Goal: Information Seeking & Learning: Learn about a topic

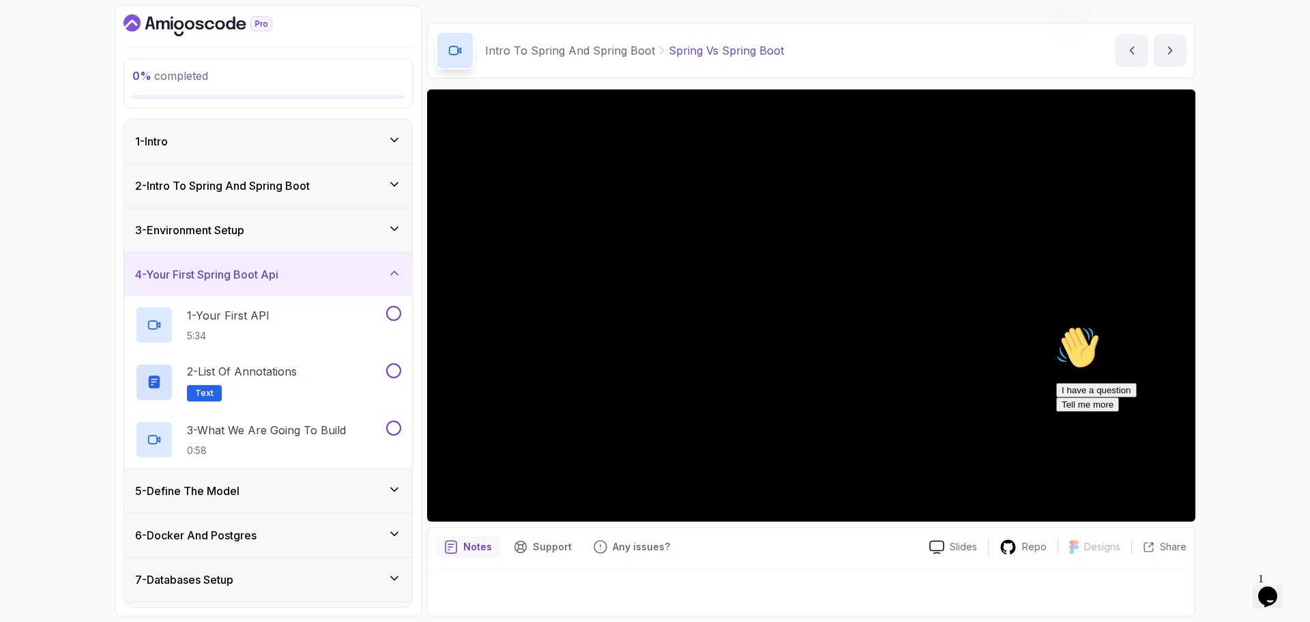
click at [940, 599] on div at bounding box center [811, 588] width 751 height 38
click at [1185, 368] on div "I have a question Tell me more" at bounding box center [1180, 353] width 246 height 29
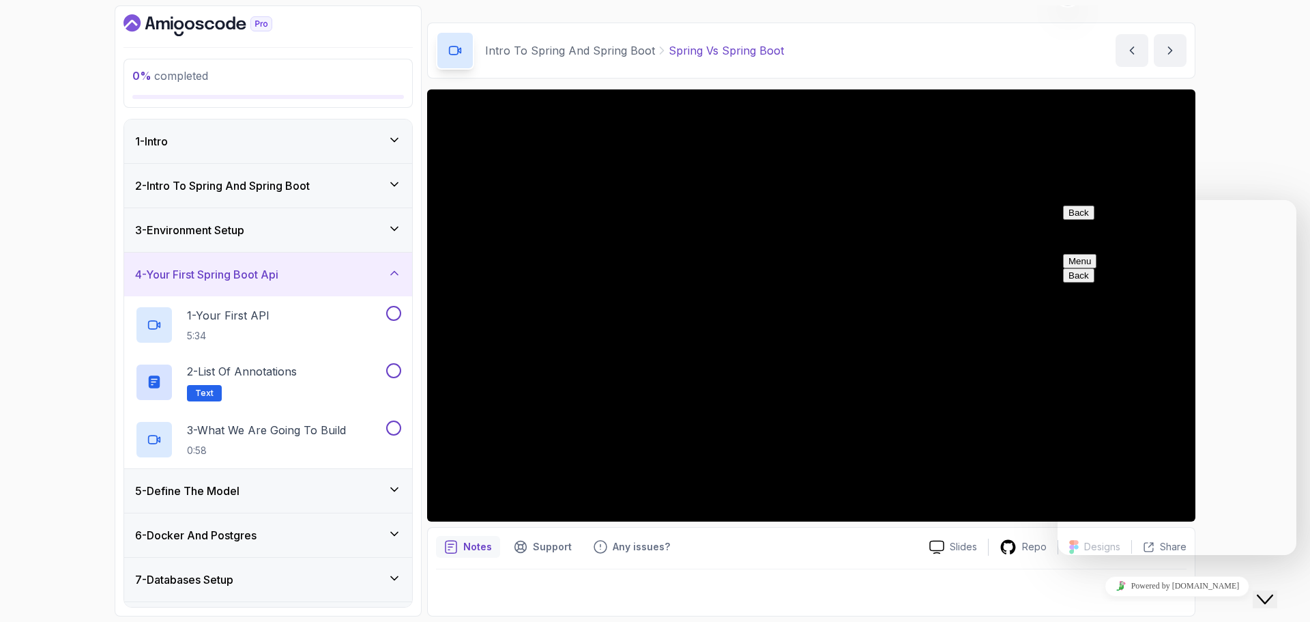
click at [901, 577] on div at bounding box center [811, 588] width 751 height 38
click at [1268, 591] on icon "Close Chat This icon closes the chat window." at bounding box center [1265, 599] width 16 height 16
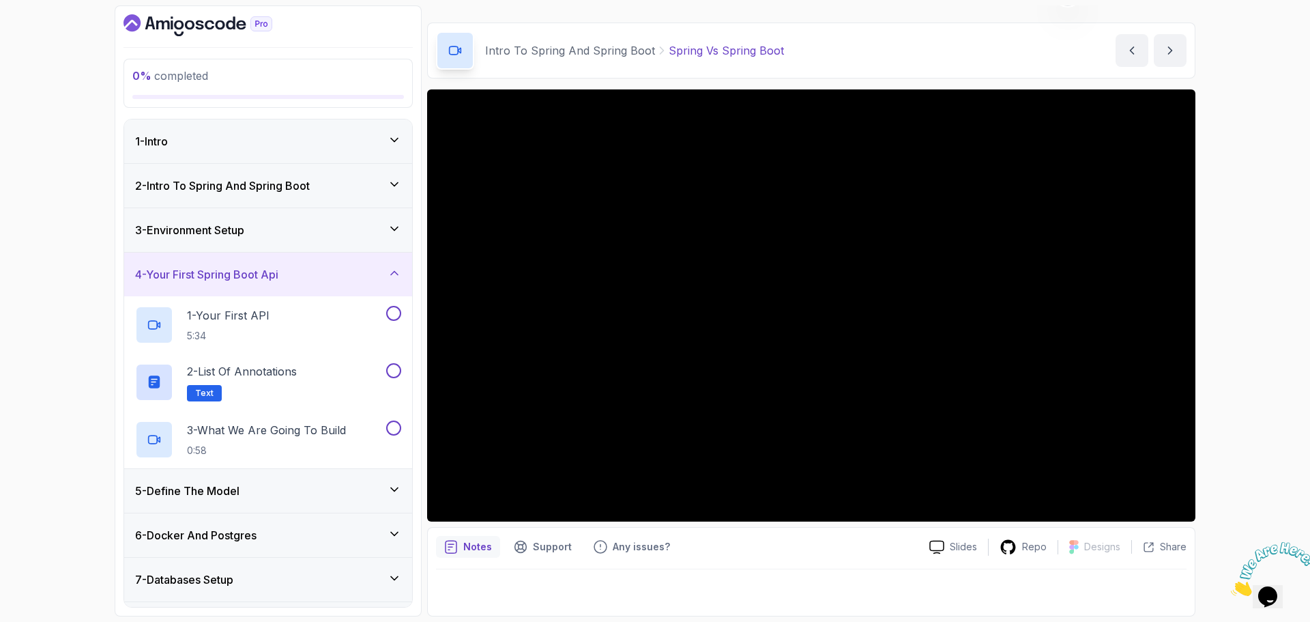
click at [367, 224] on div "3 - Environment Setup" at bounding box center [268, 230] width 266 height 16
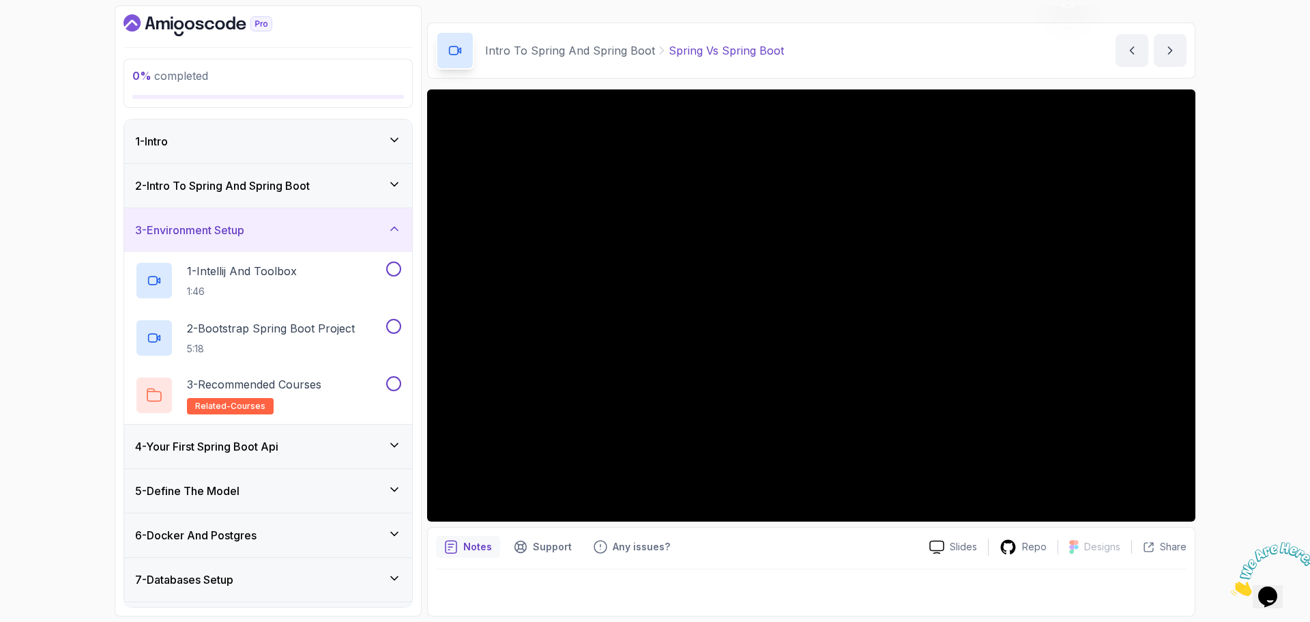
click at [384, 182] on div "2 - Intro To Spring And Spring Boot" at bounding box center [268, 185] width 266 height 16
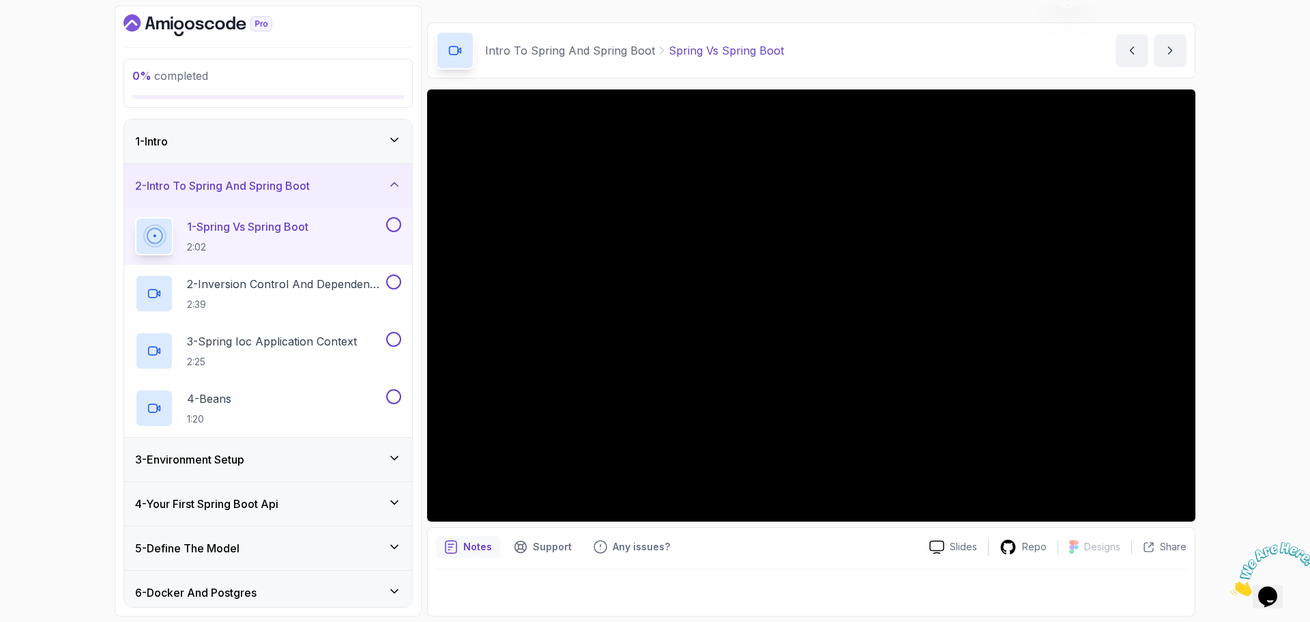
click at [394, 230] on button at bounding box center [393, 224] width 15 height 15
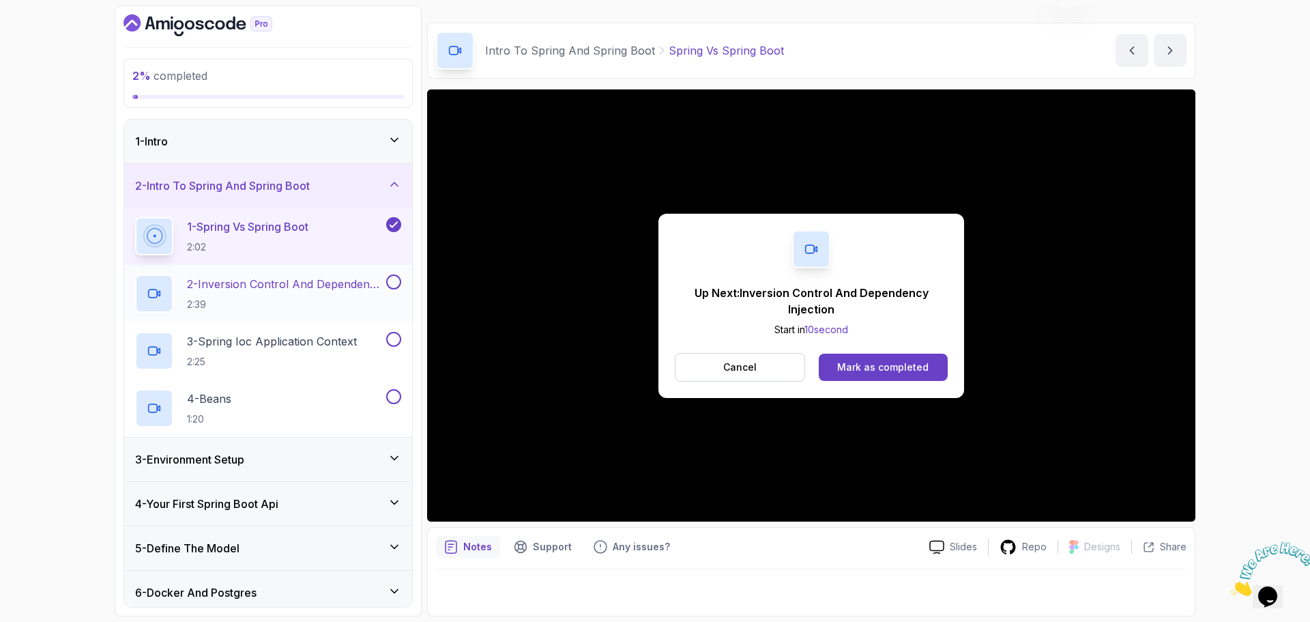
click at [332, 293] on h2 "2 - Inversion Control And Dependency Injection 2:39" at bounding box center [285, 293] width 197 height 35
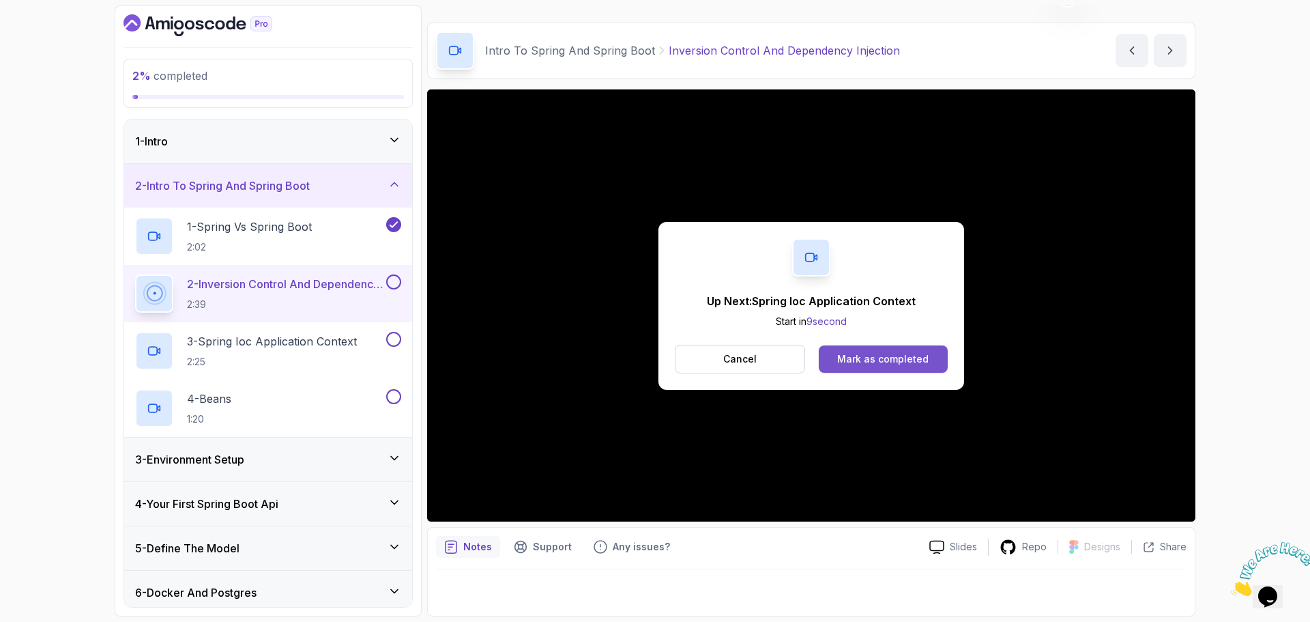
click at [877, 358] on div "Mark as completed" at bounding box center [882, 359] width 91 height 14
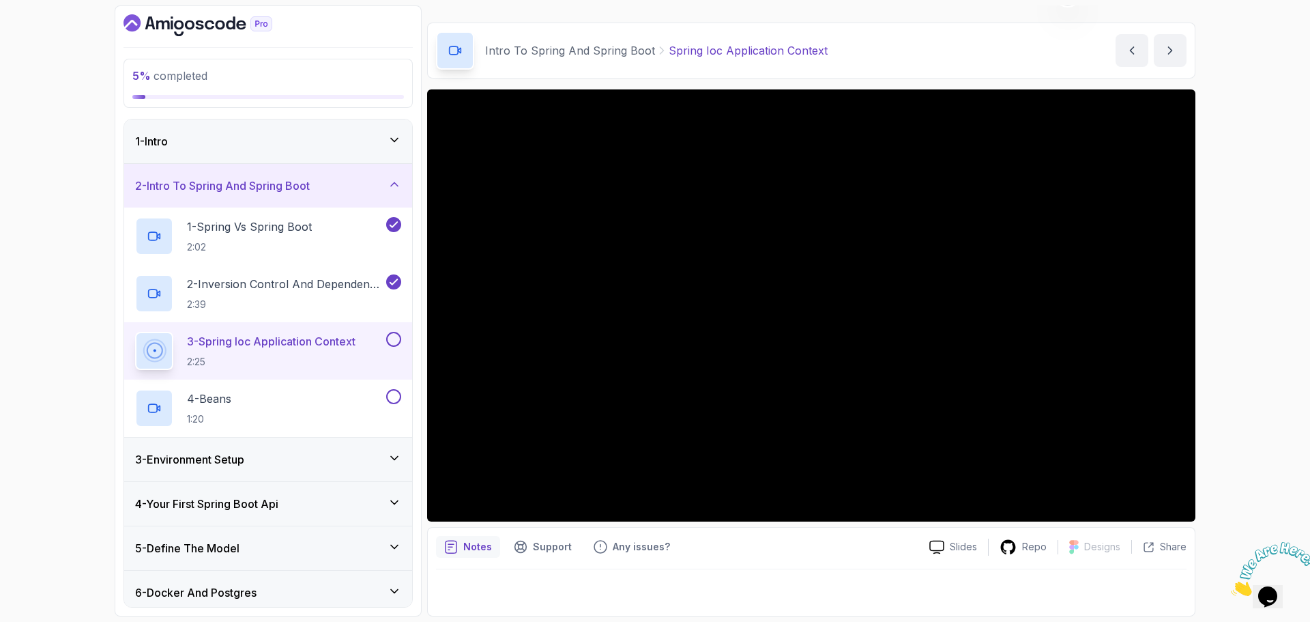
click at [296, 330] on div "3 - Spring Ioc Application Context 2:25" at bounding box center [268, 350] width 288 height 57
